Goal: Navigation & Orientation: Find specific page/section

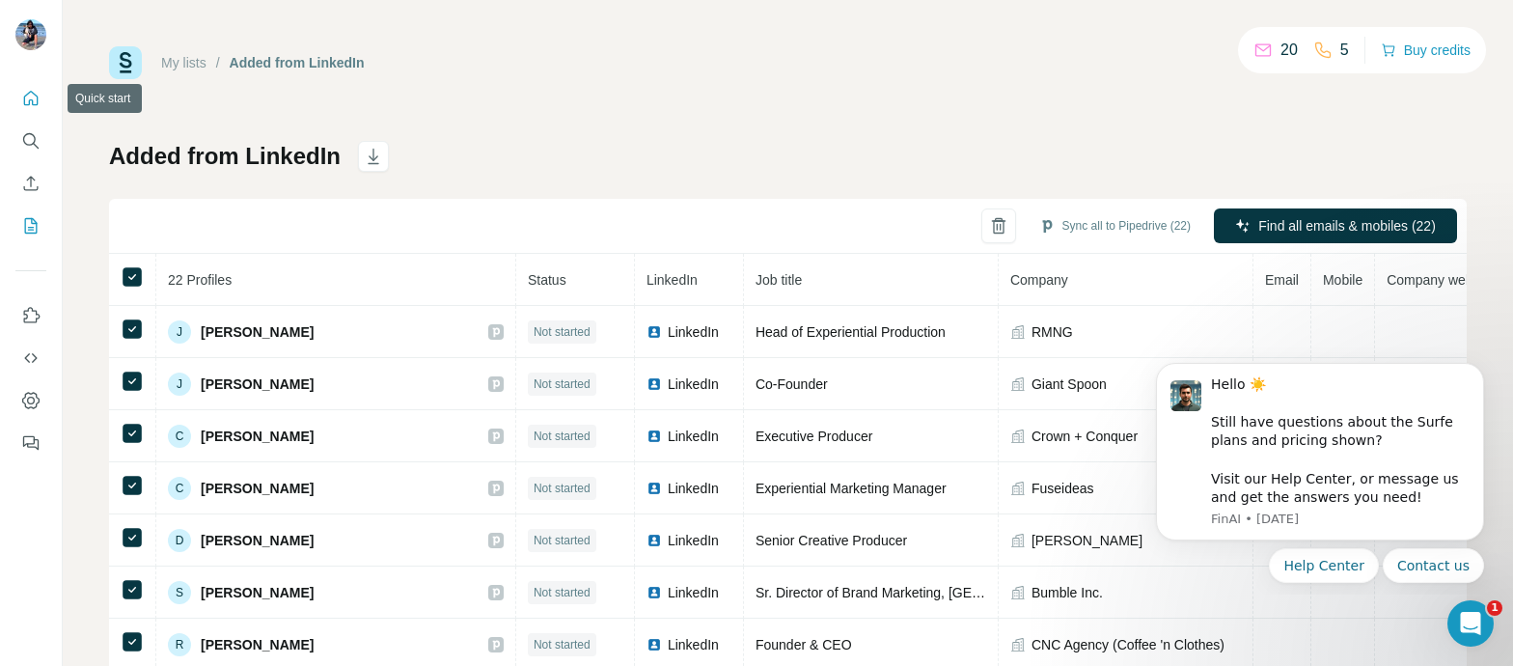
click at [35, 100] on icon "Quick start" at bounding box center [30, 98] width 19 height 19
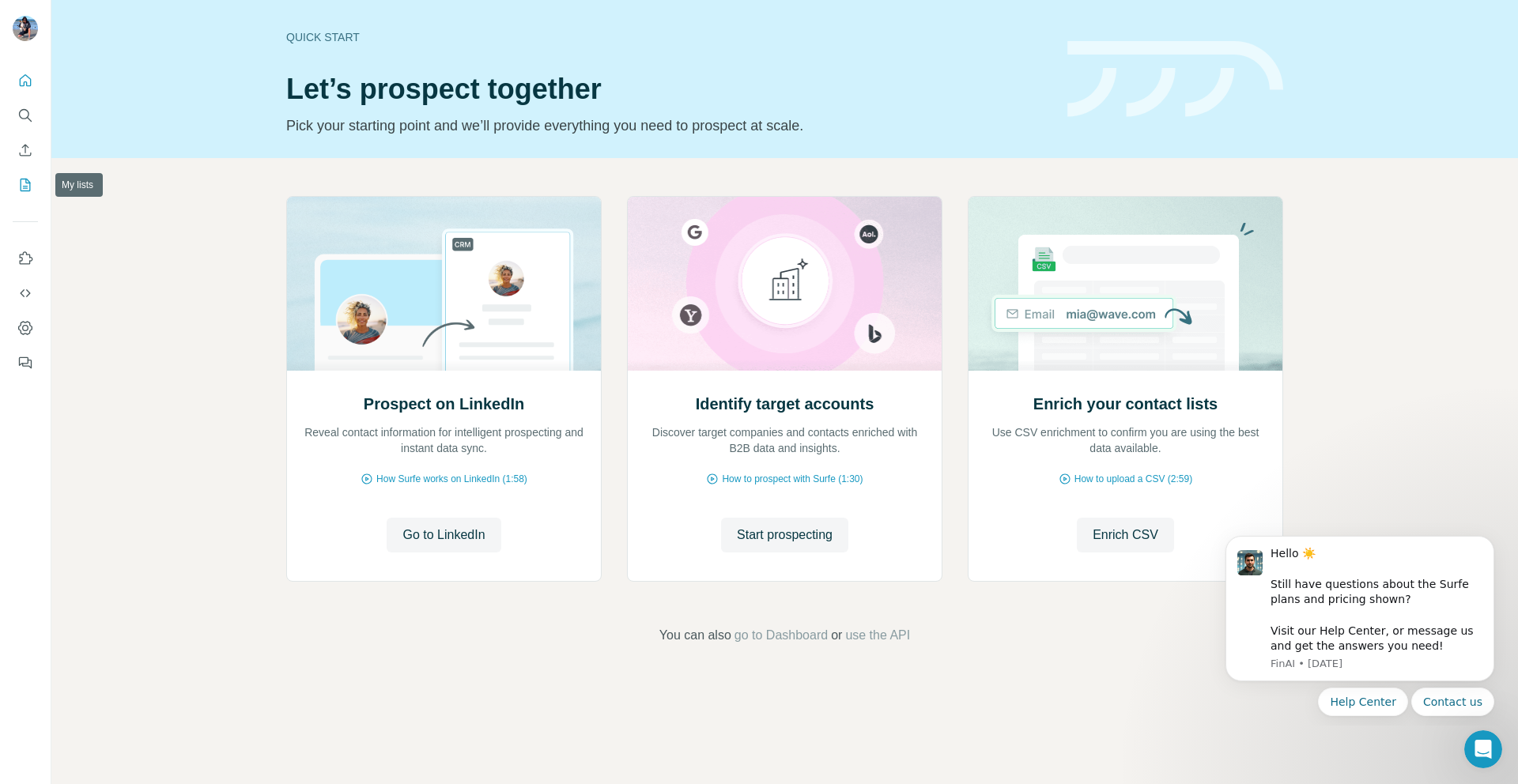
click at [20, 184] on icon "My lists" at bounding box center [25, 184] width 16 height 16
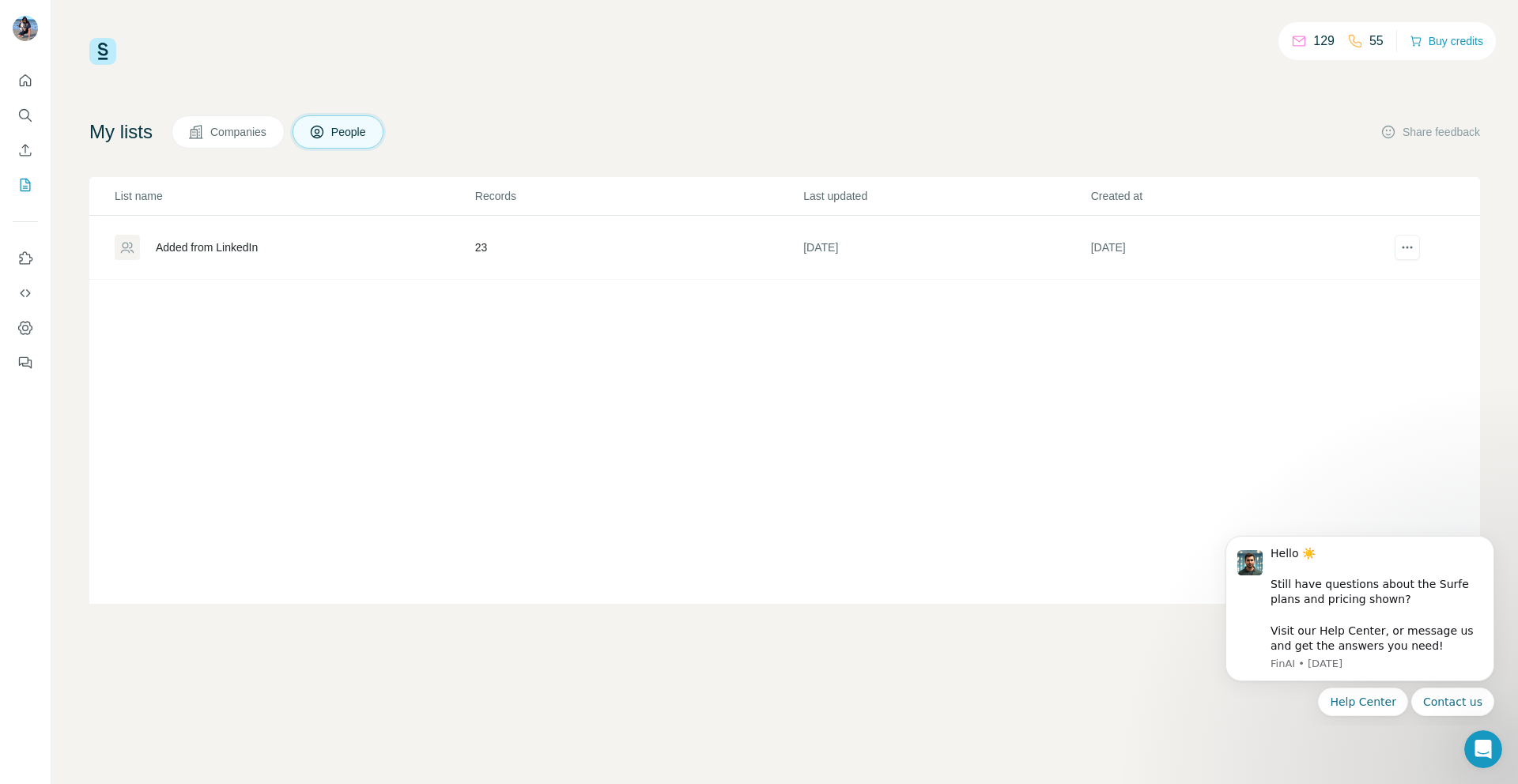
click at [230, 243] on div "Added from LinkedIn" at bounding box center [206, 247] width 102 height 16
